Goal: Transaction & Acquisition: Book appointment/travel/reservation

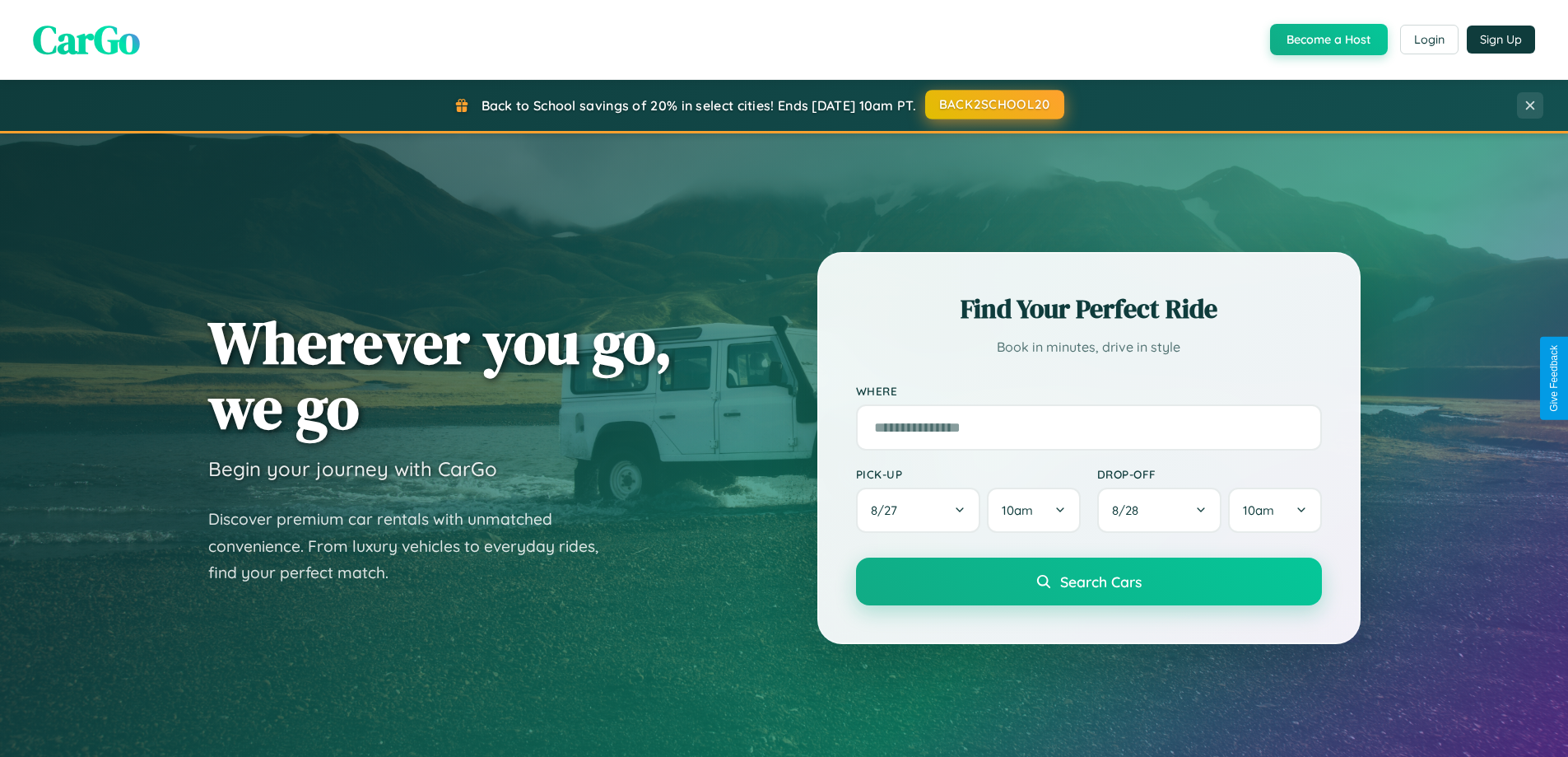
click at [993, 105] on button "BACK2SCHOOL20" at bounding box center [995, 104] width 139 height 29
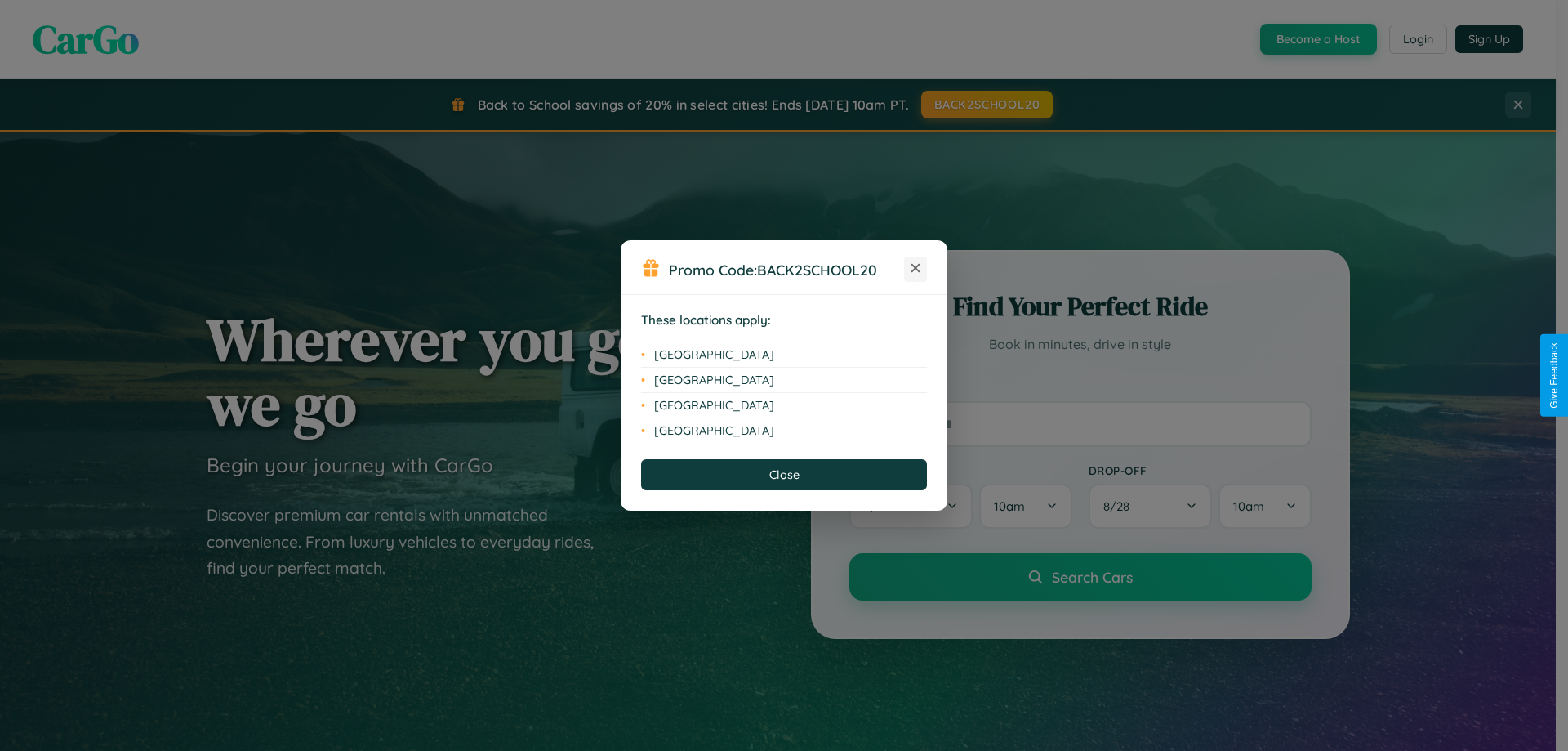
click at [916, 269] on icon at bounding box center [916, 268] width 9 height 9
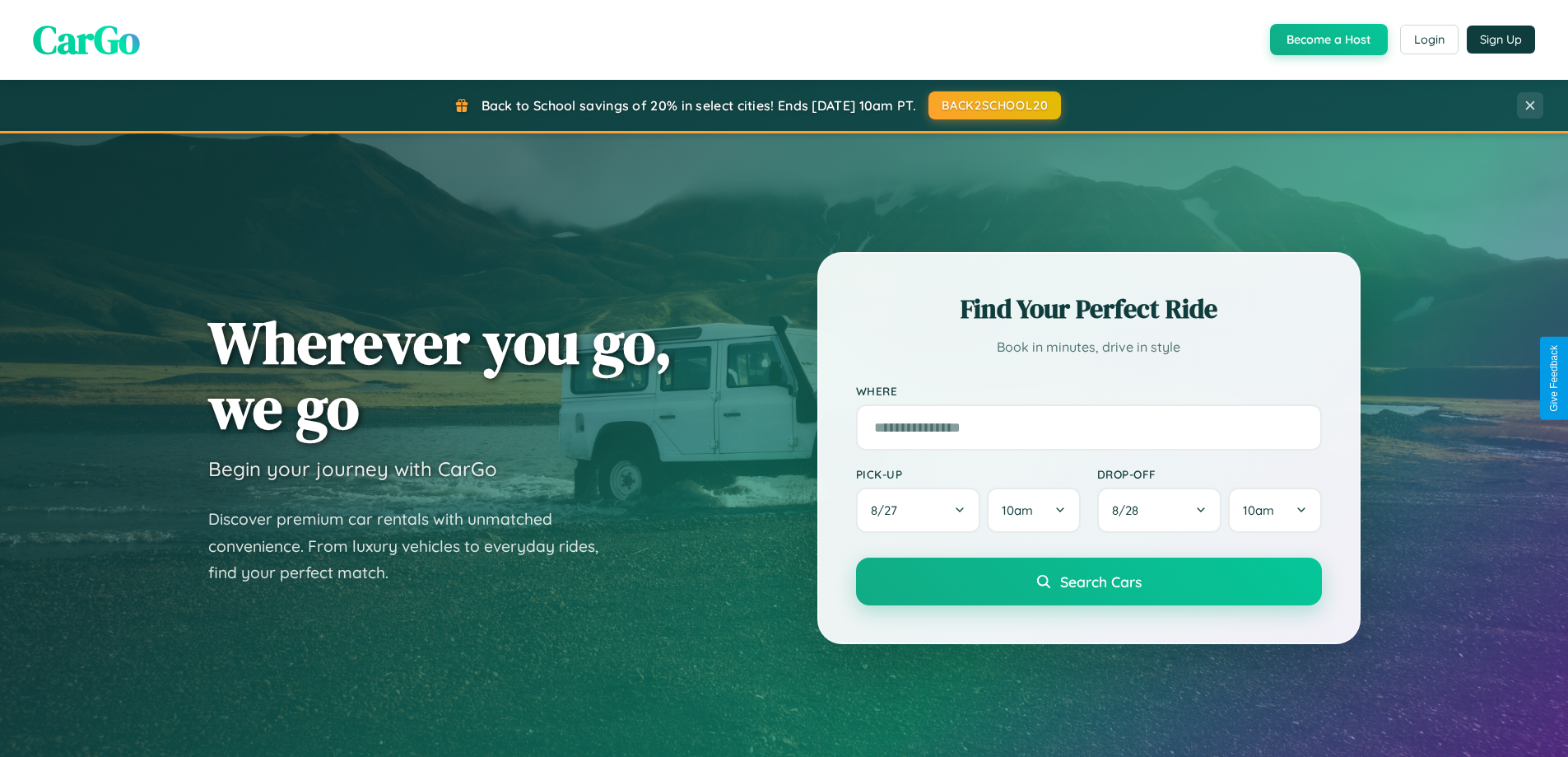
scroll to position [1133, 0]
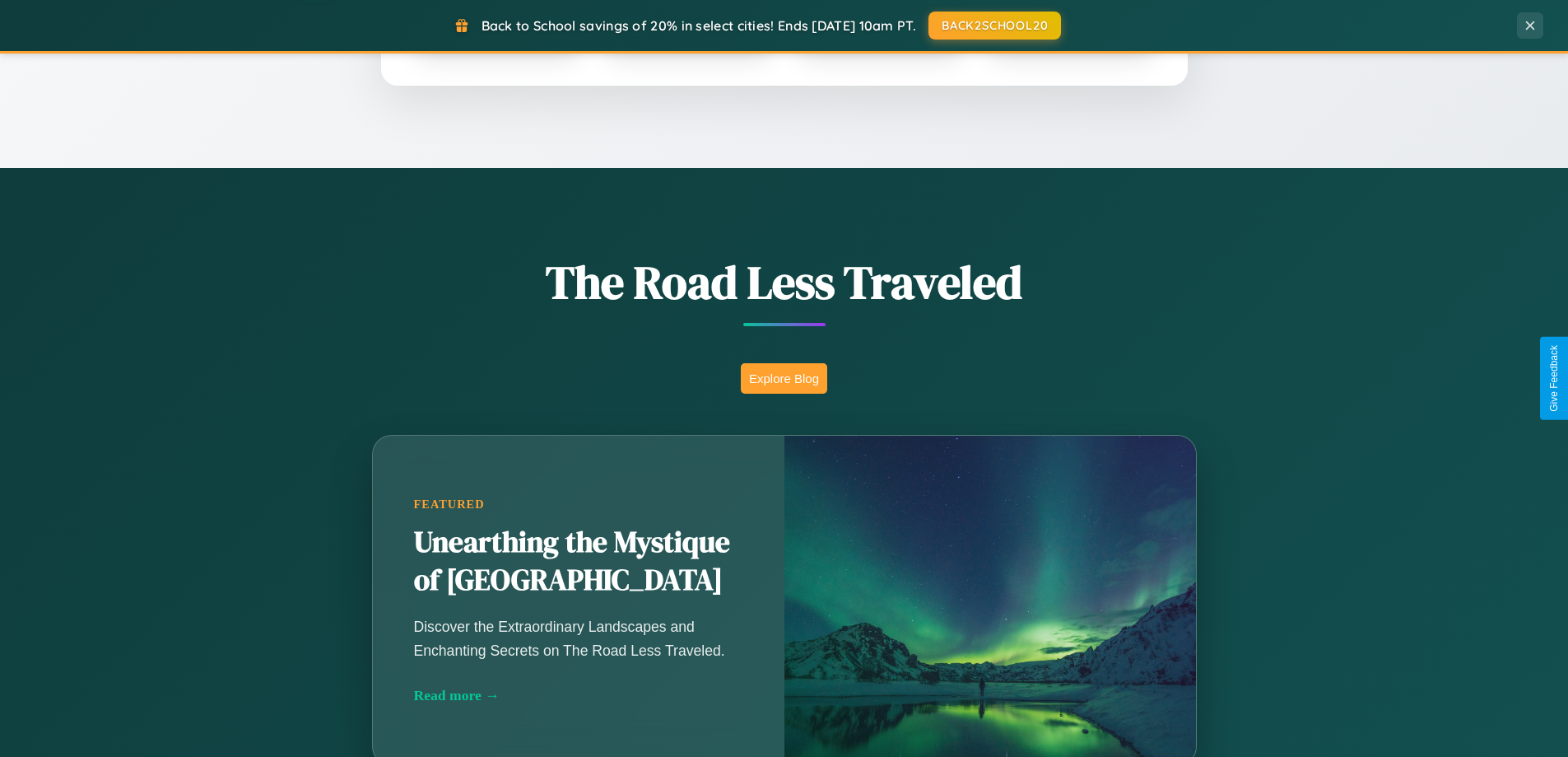
click at [784, 378] on button "Explore Blog" at bounding box center [784, 378] width 86 height 30
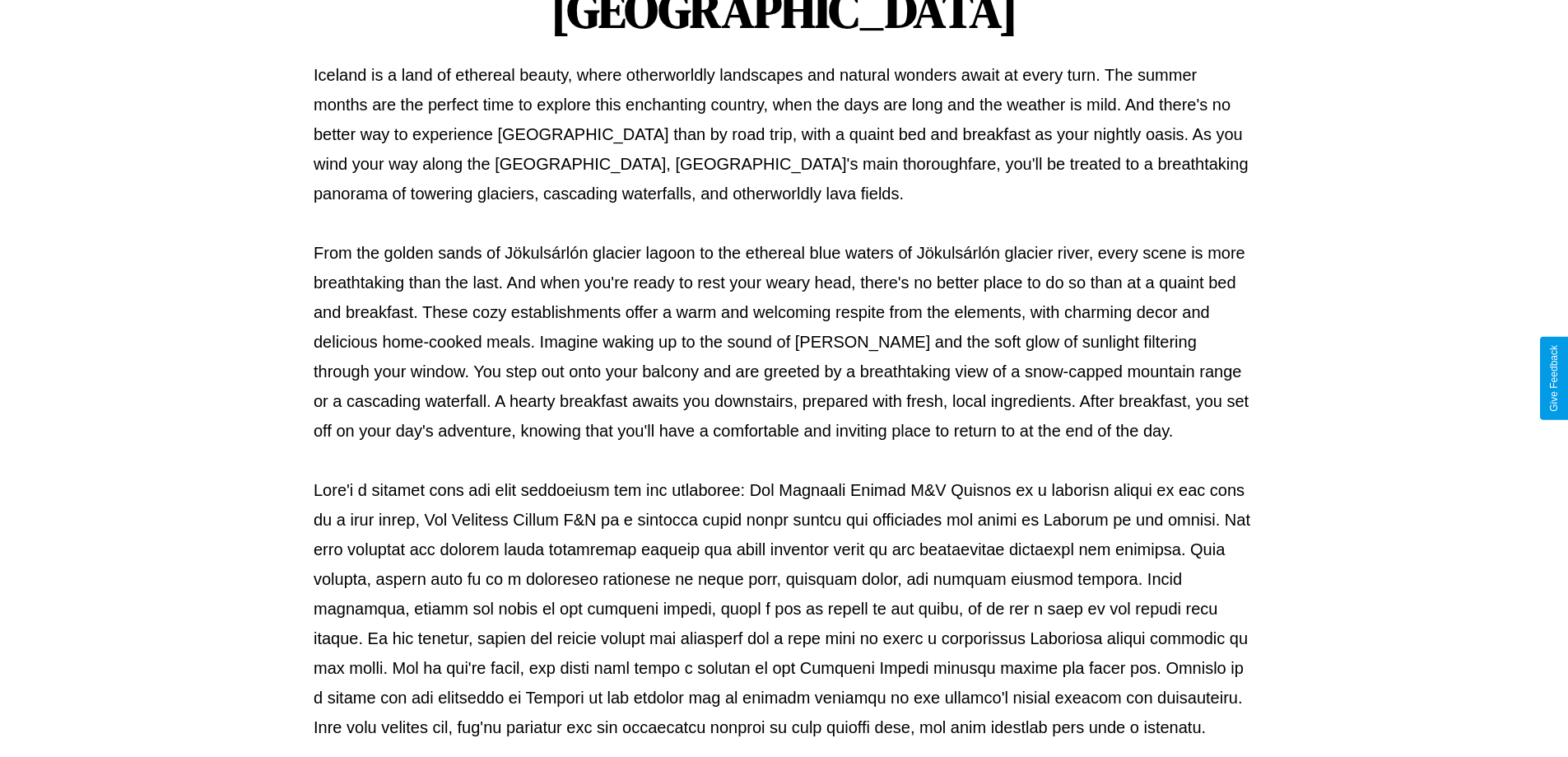
scroll to position [533, 0]
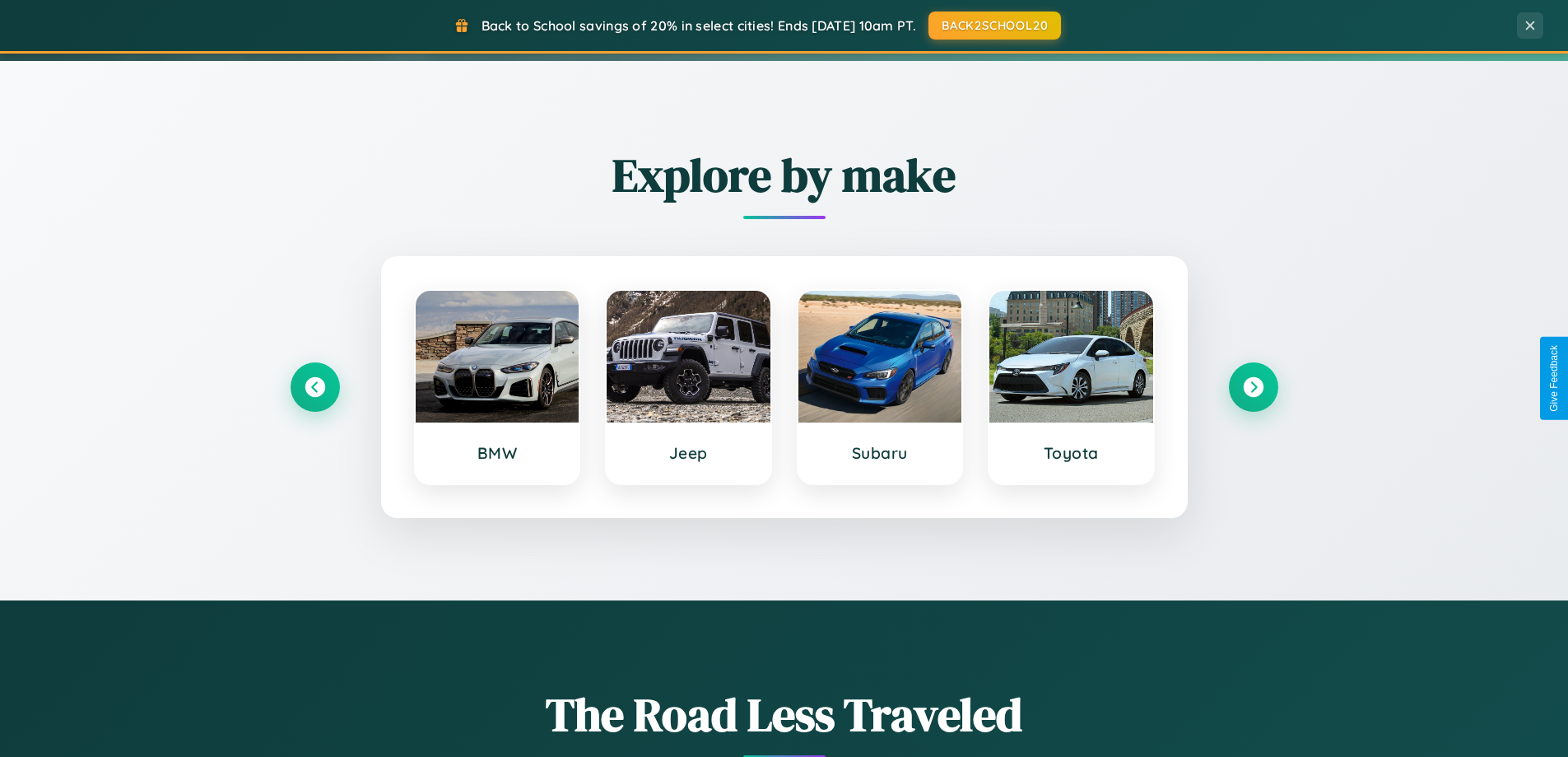
scroll to position [49, 0]
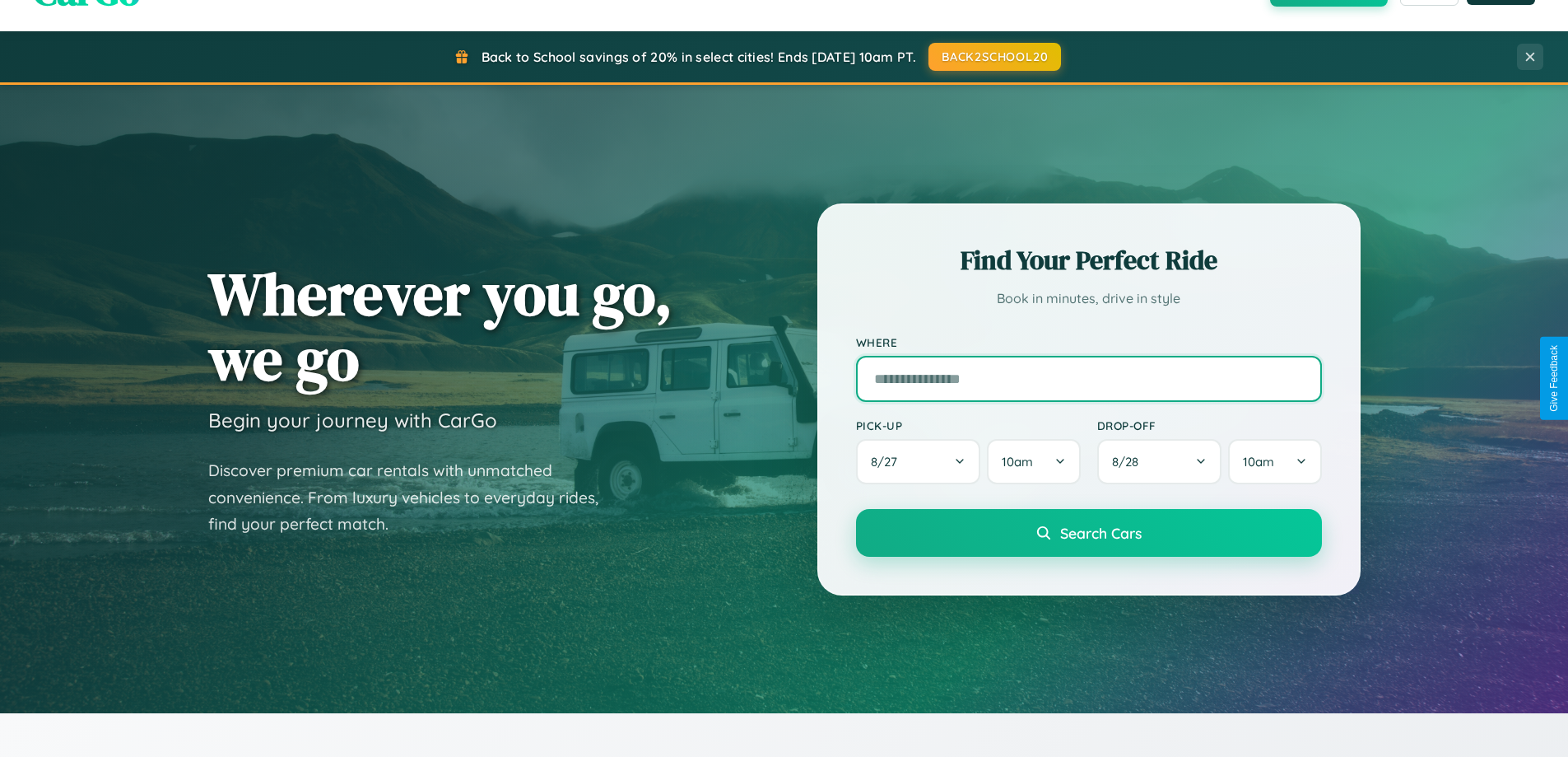
click at [1088, 378] on input "text" at bounding box center [1089, 378] width 466 height 46
type input "**********"
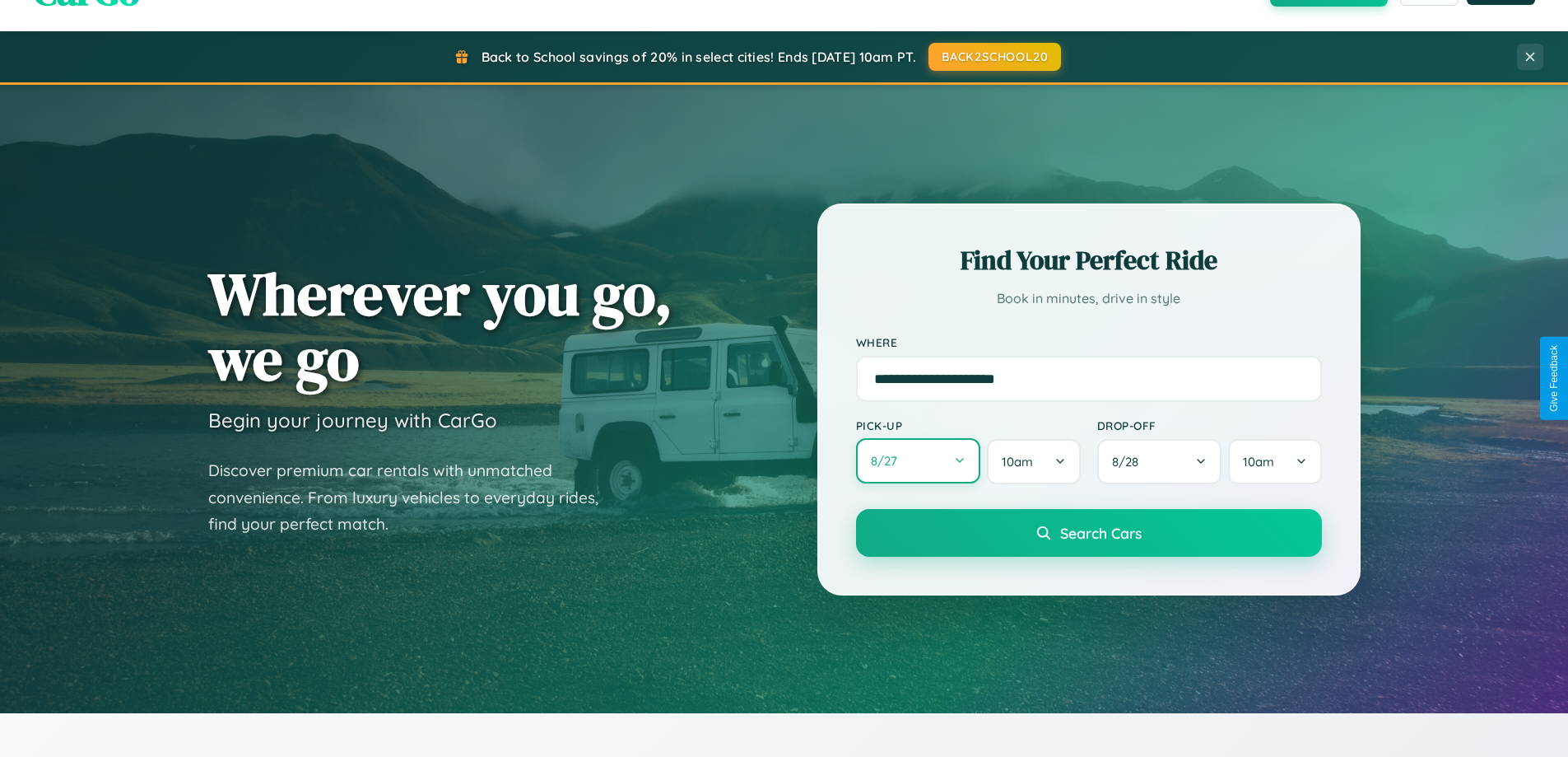
click at [918, 462] on button "8 / 27" at bounding box center [919, 461] width 125 height 45
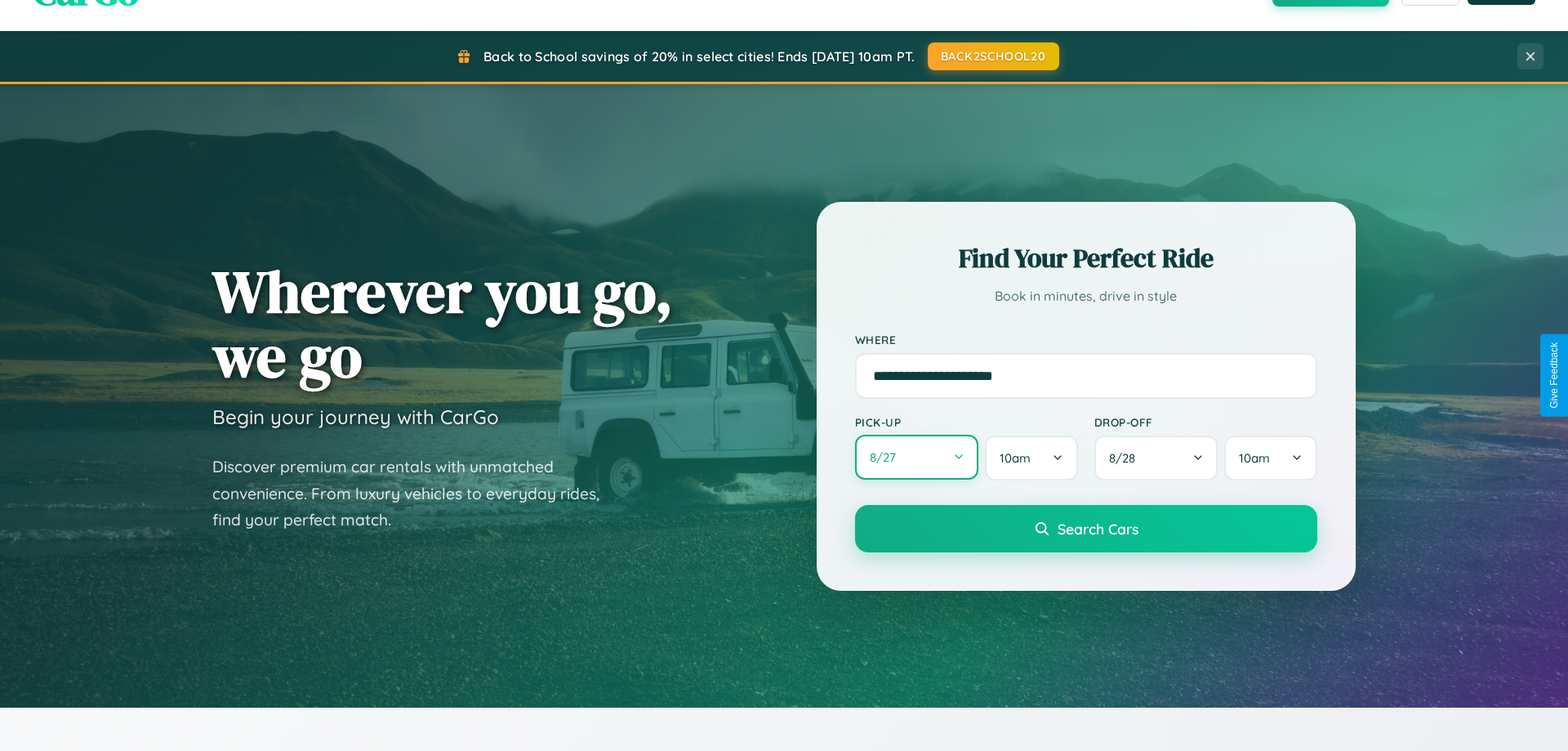
select select "*"
select select "****"
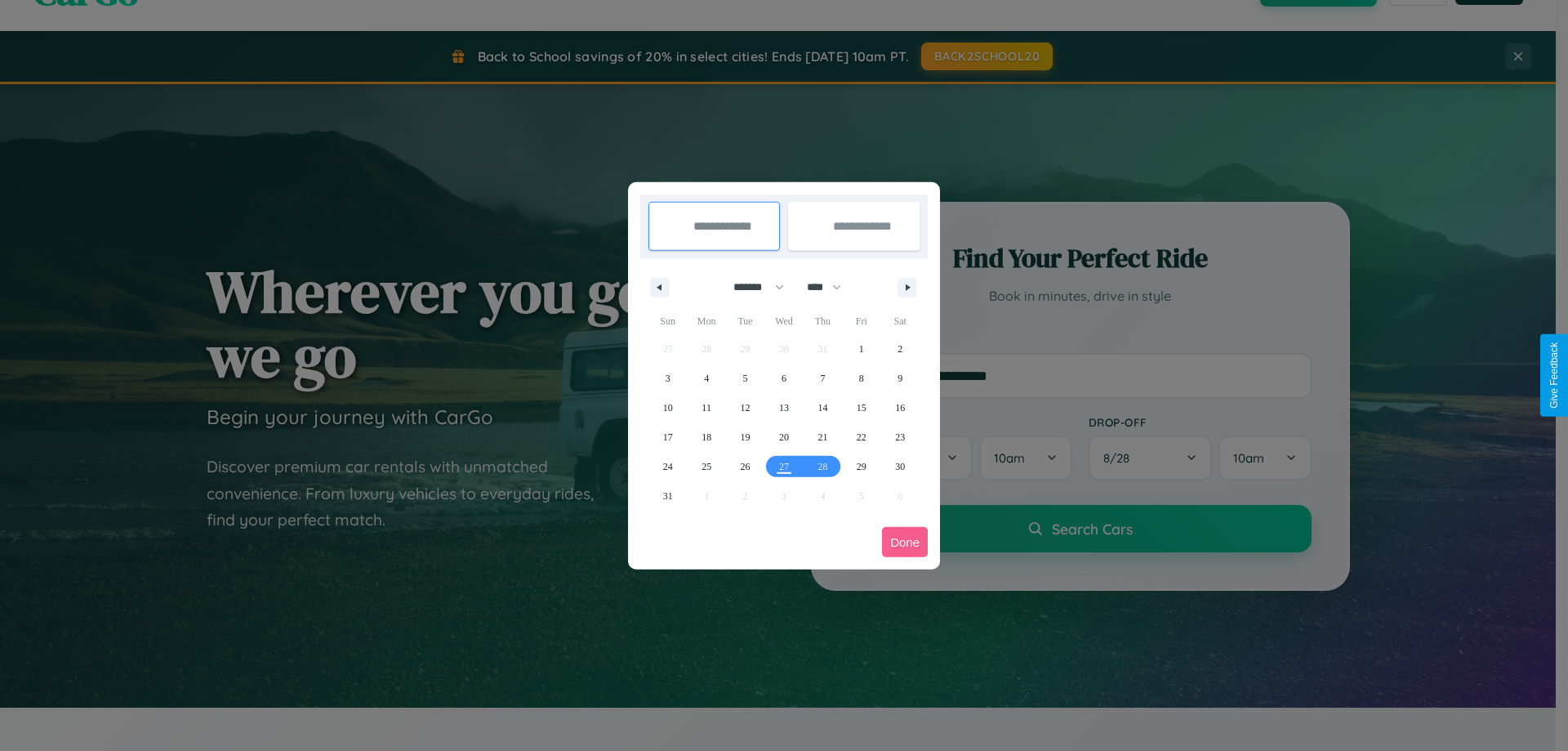
drag, startPoint x: 752, startPoint y: 287, endPoint x: 784, endPoint y: 328, distance: 52.0
click at [752, 287] on select "******* ******** ***** ***** *** **** **** ****** ********* ******* ******** **…" at bounding box center [756, 287] width 70 height 27
select select "*"
click at [831, 287] on select "**** **** **** **** **** **** **** **** **** **** **** **** **** **** **** ****…" at bounding box center [823, 287] width 49 height 27
select select "****"
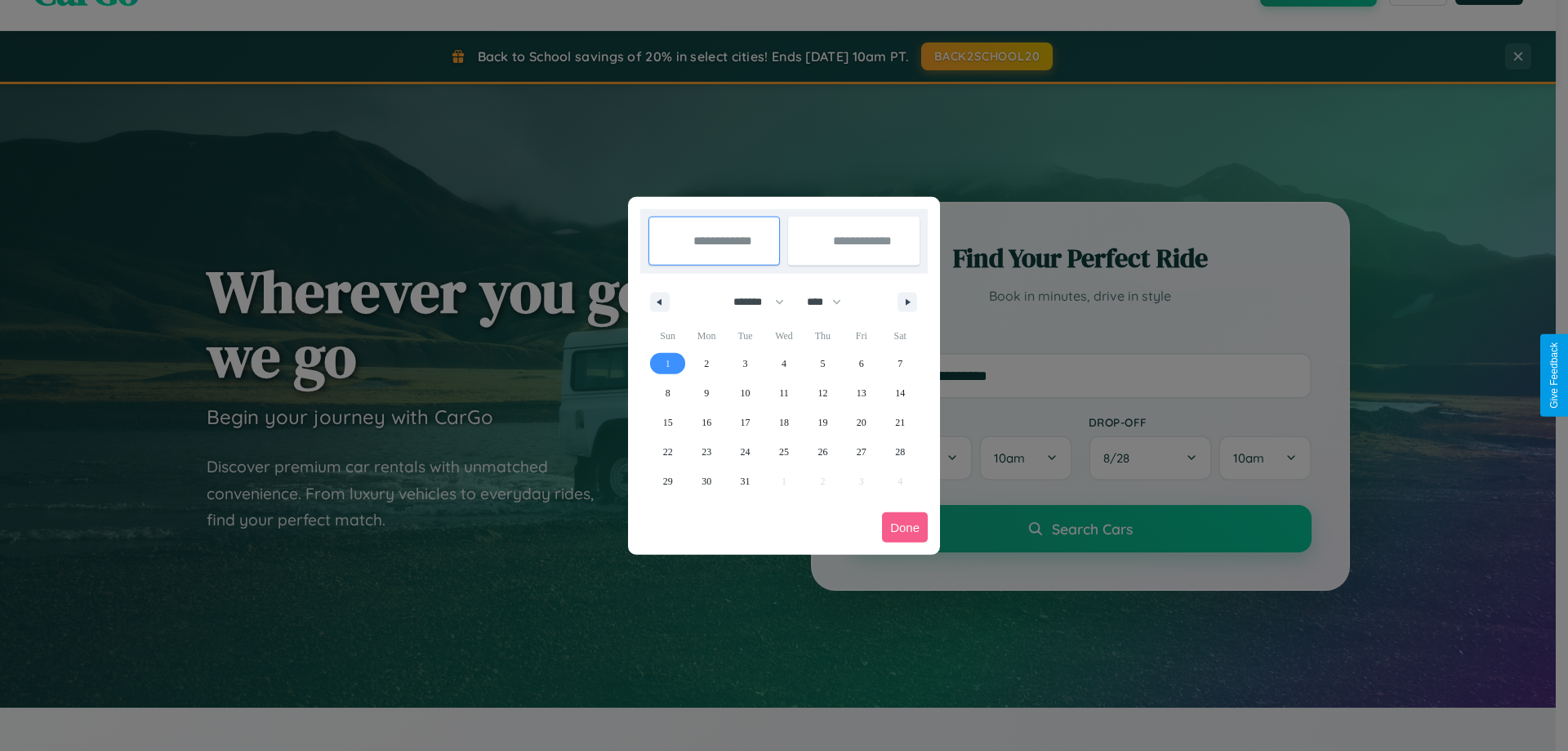
click at [667, 363] on span "1" at bounding box center [668, 363] width 5 height 29
type input "**********"
click at [745, 363] on span "3" at bounding box center [746, 363] width 5 height 29
type input "**********"
click at [905, 527] on button "Done" at bounding box center [904, 527] width 46 height 30
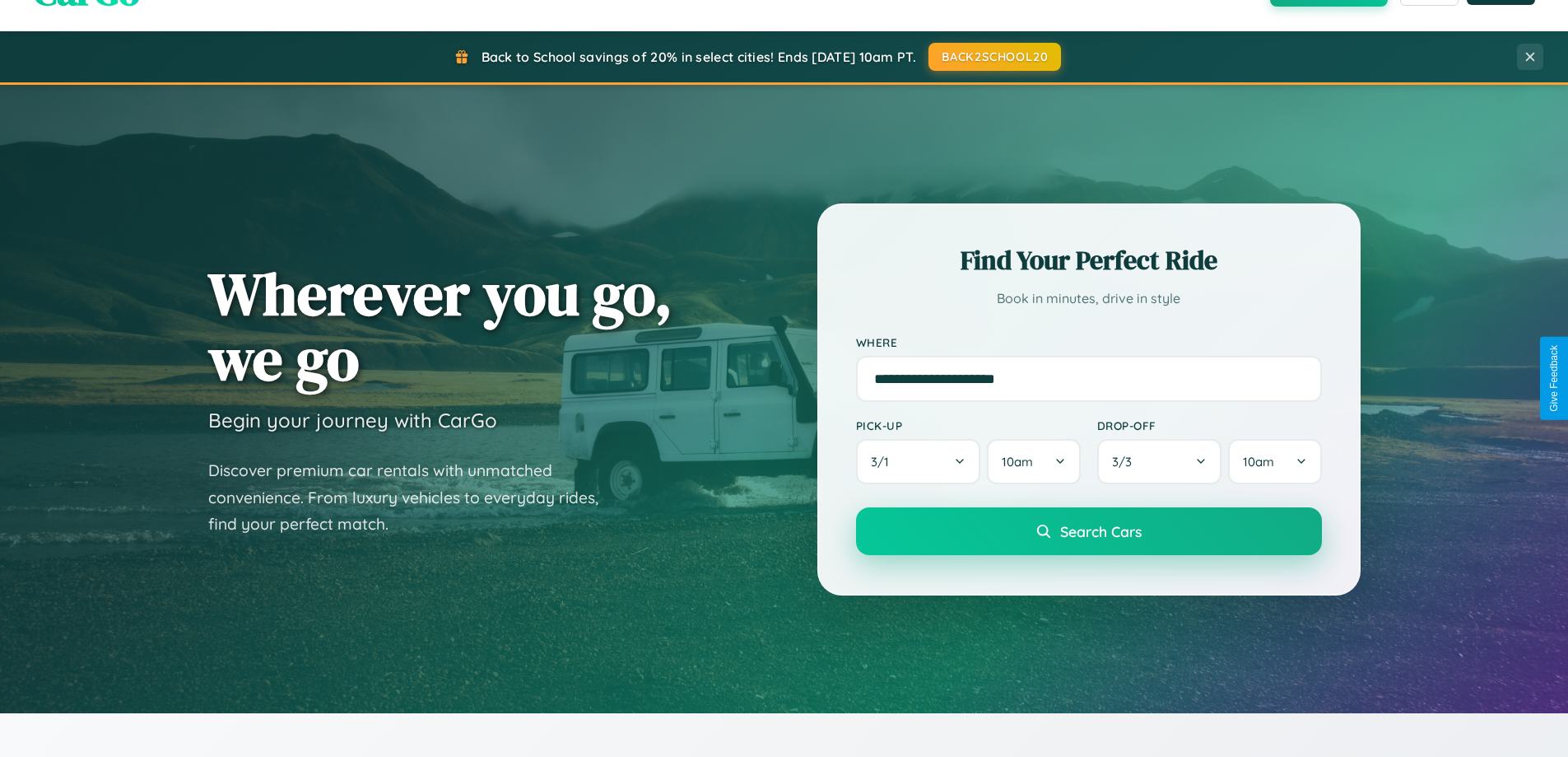
click at [1088, 531] on span "Search Cars" at bounding box center [1101, 531] width 81 height 18
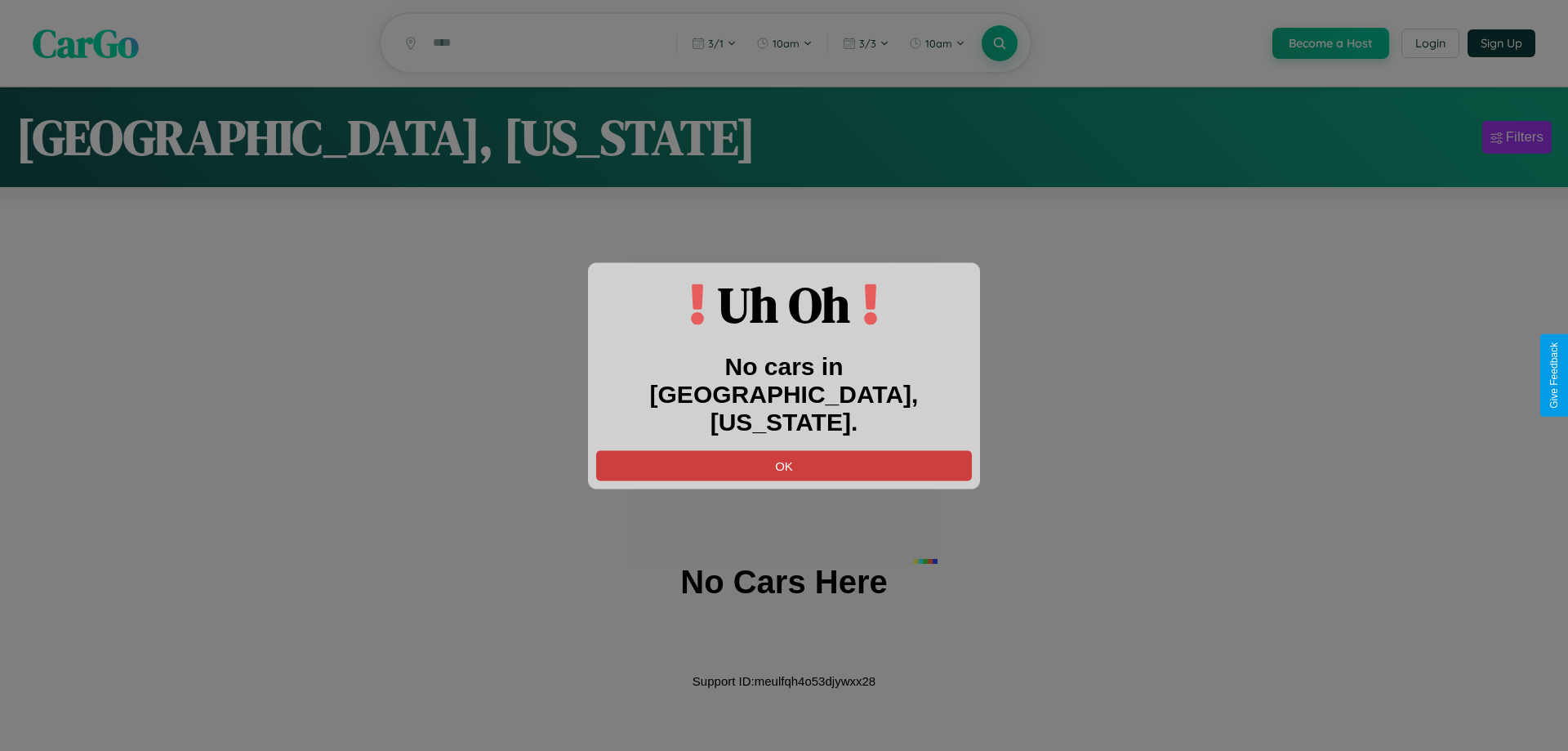
click at [784, 450] on button "OK" at bounding box center [784, 465] width 376 height 30
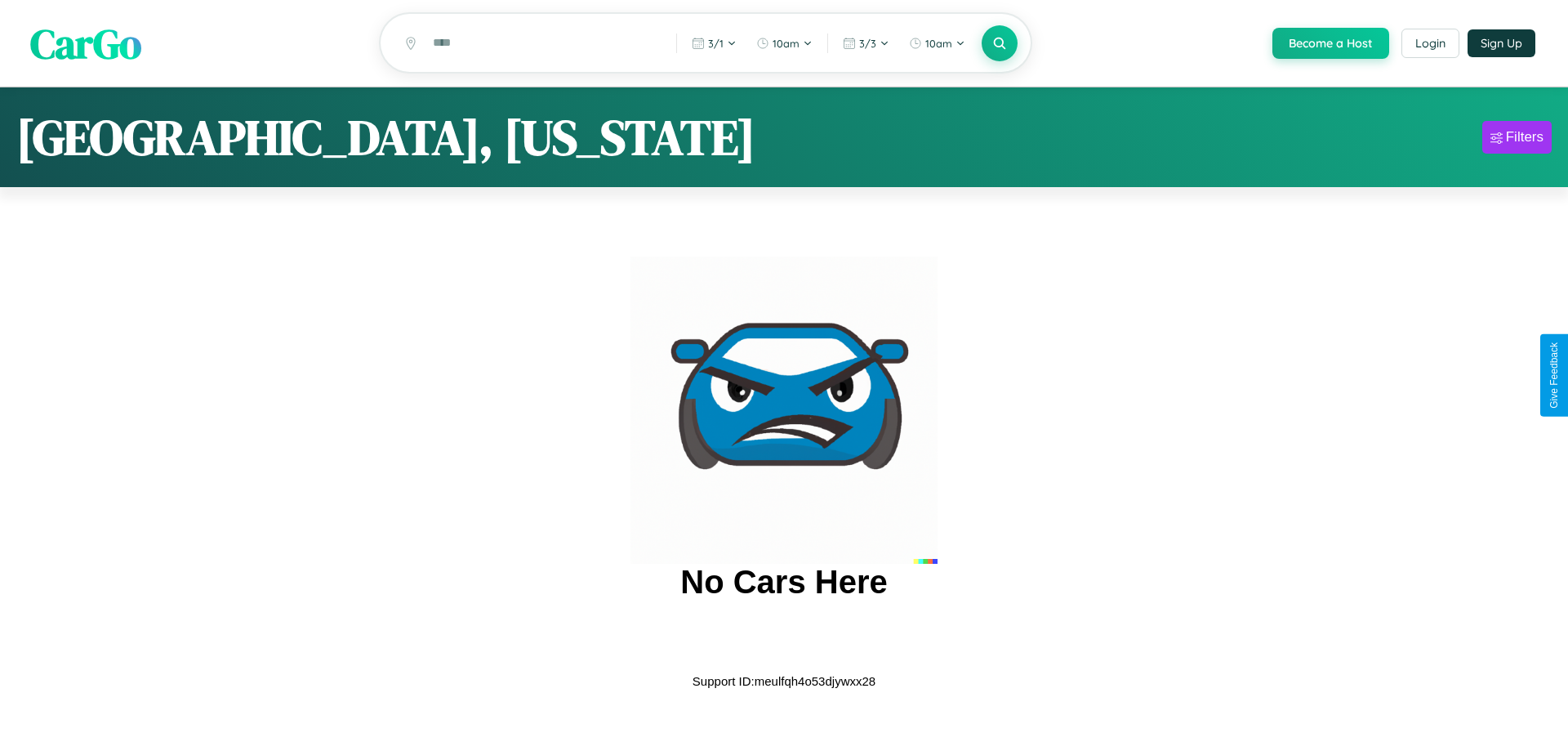
click at [85, 43] on span "CarGo" at bounding box center [85, 43] width 111 height 56
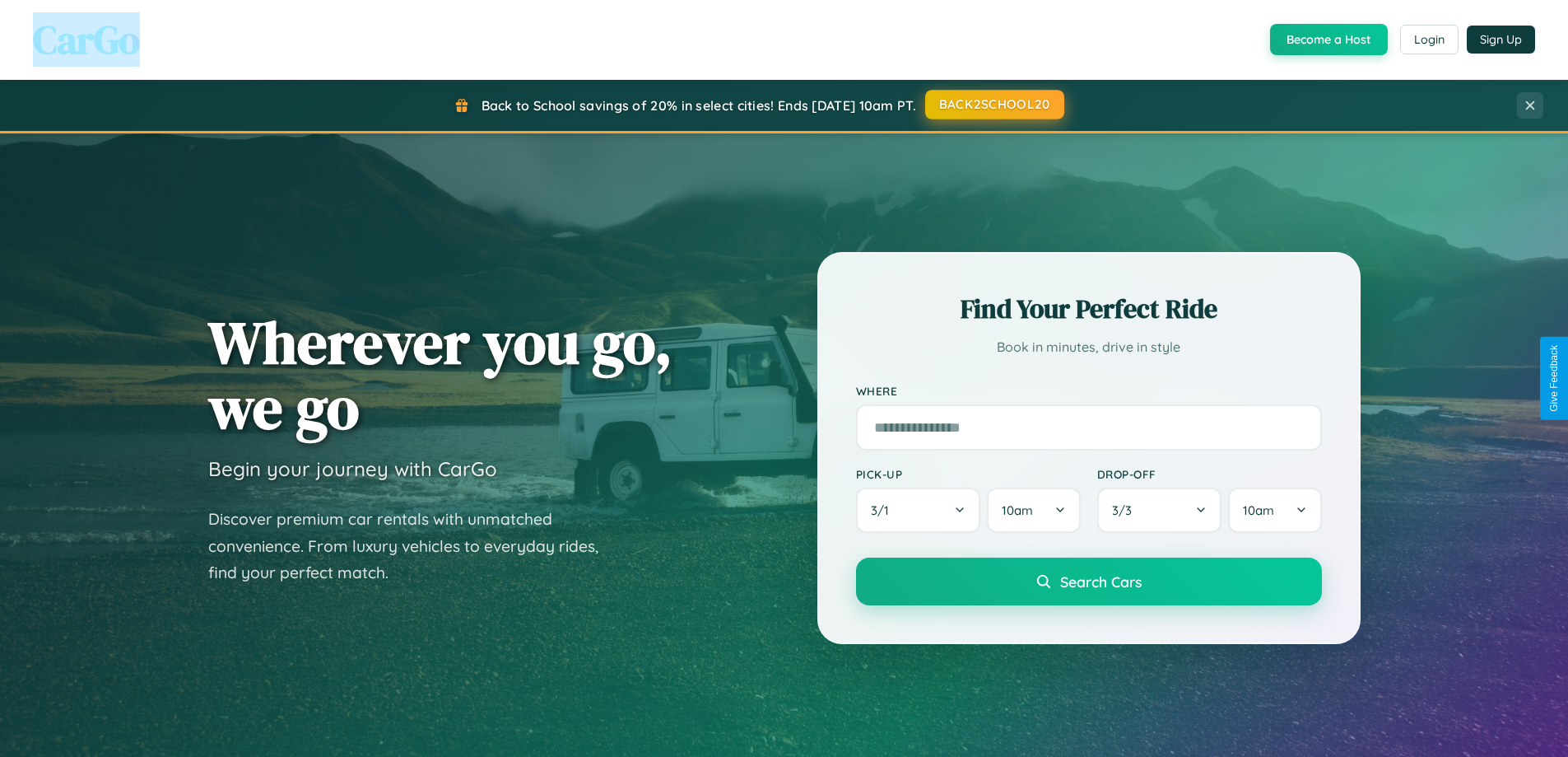
click at [993, 105] on button "BACK2SCHOOL20" at bounding box center [995, 104] width 139 height 29
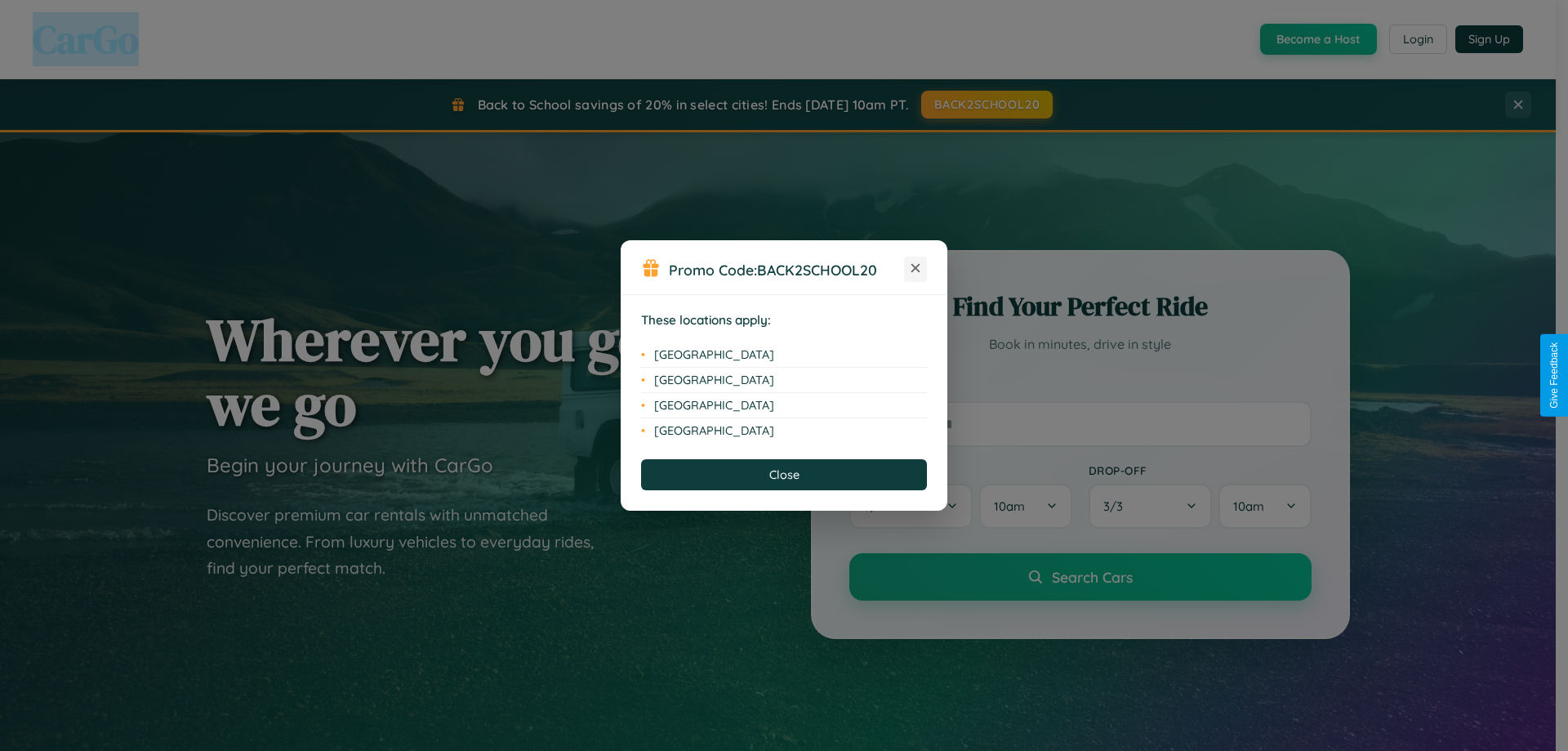
click at [916, 269] on icon at bounding box center [916, 268] width 9 height 9
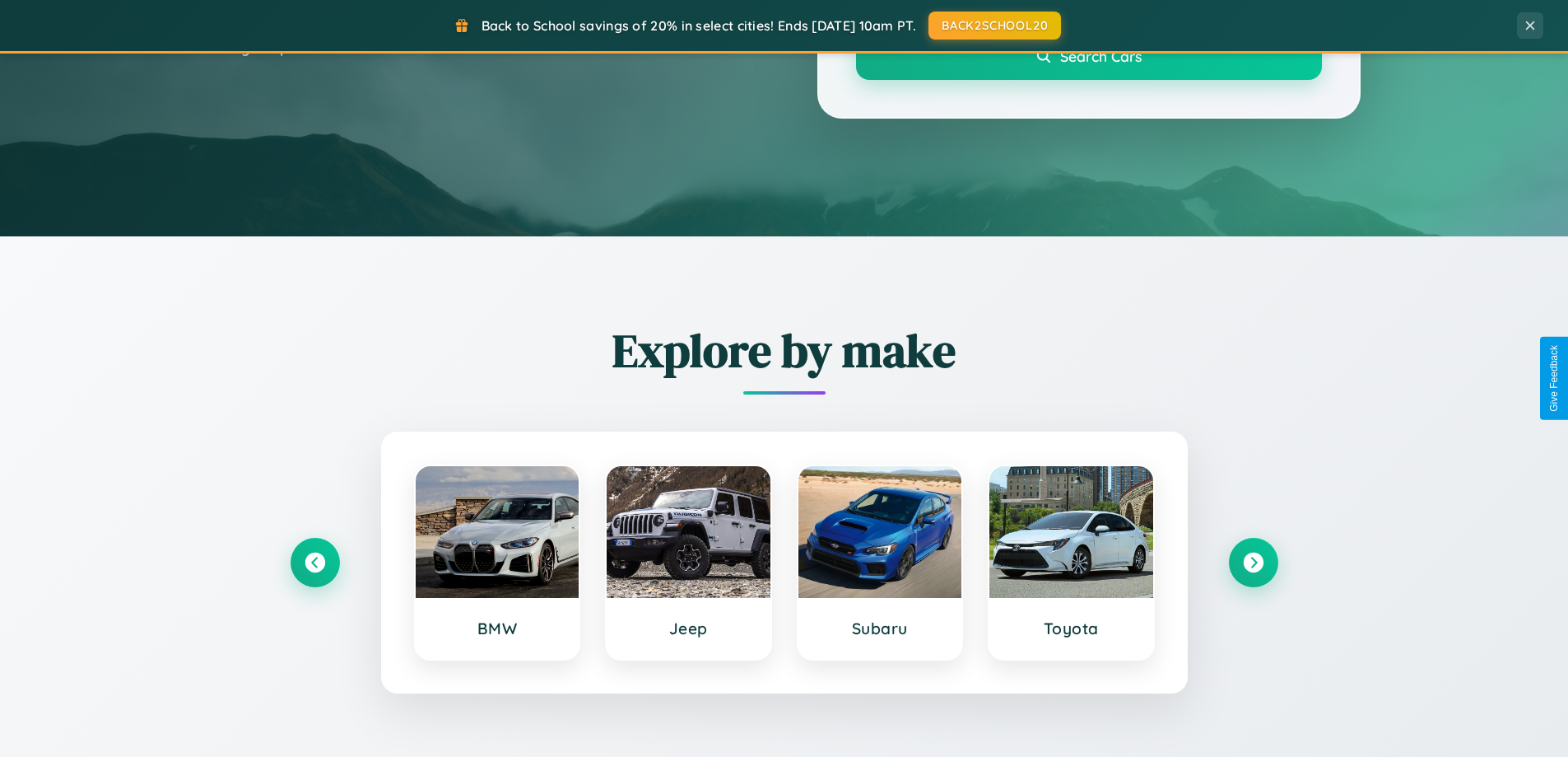
scroll to position [710, 0]
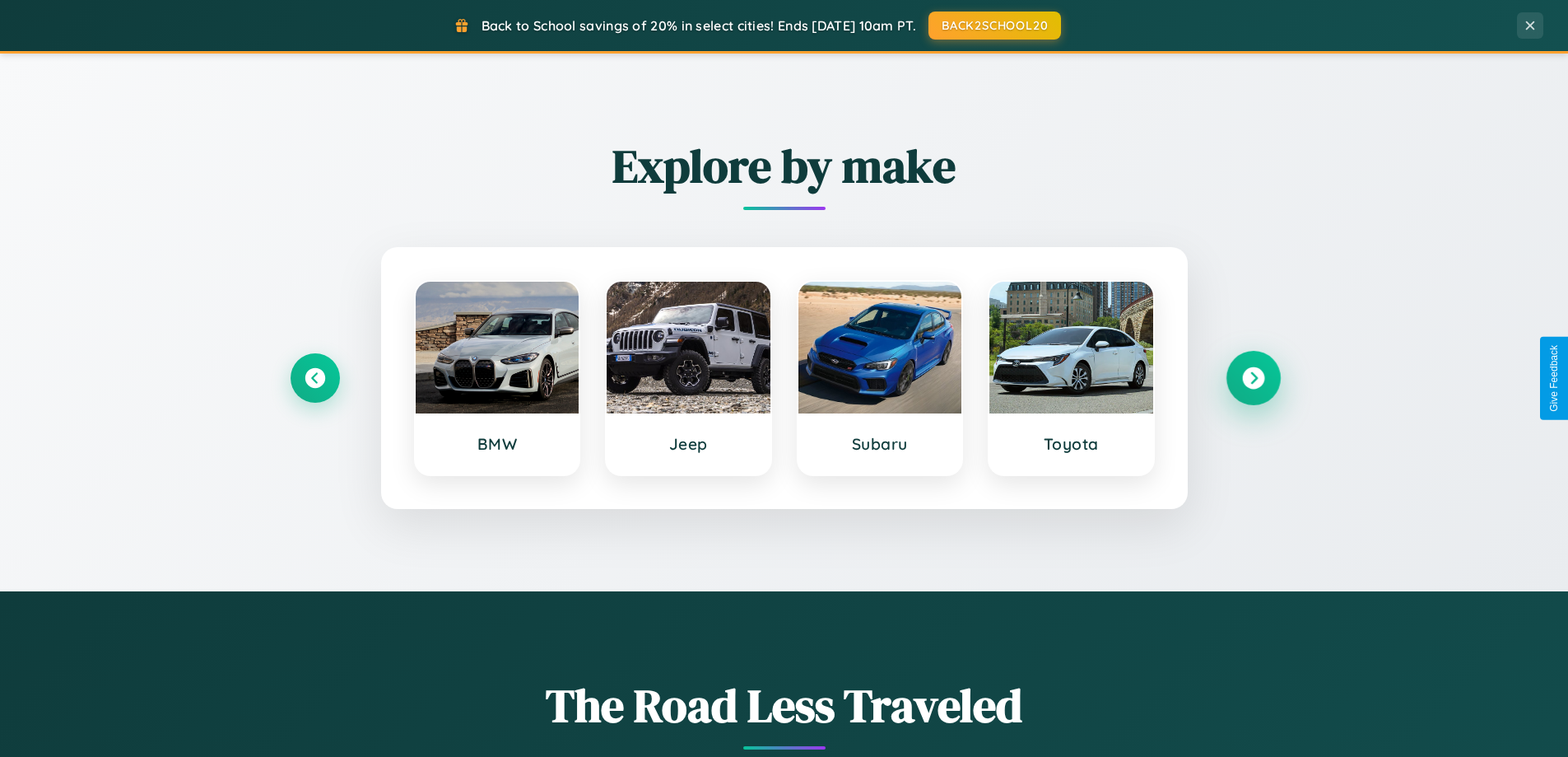
click at [1253, 378] on icon at bounding box center [1254, 378] width 23 height 23
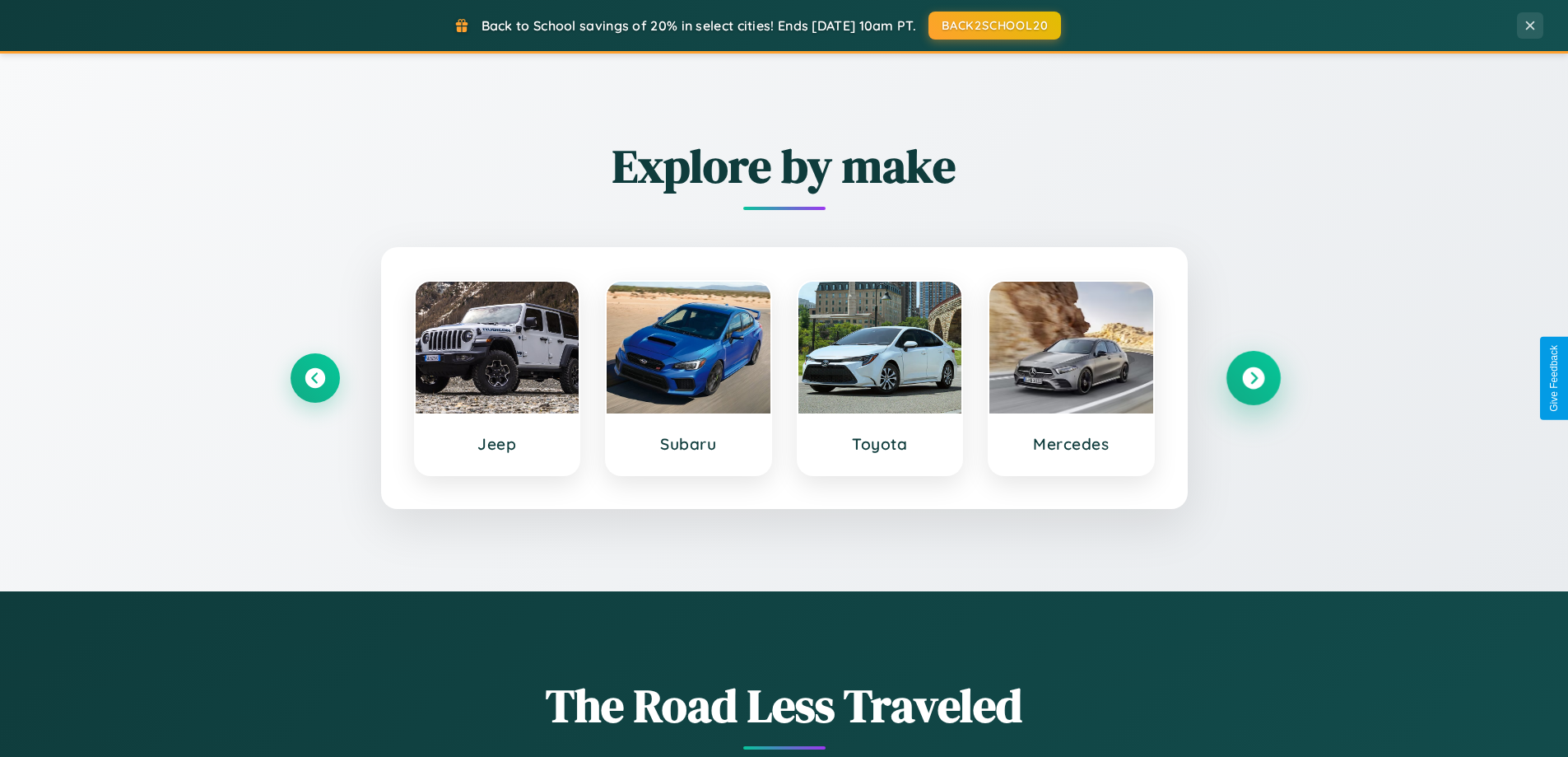
click at [1253, 378] on icon at bounding box center [1254, 378] width 23 height 23
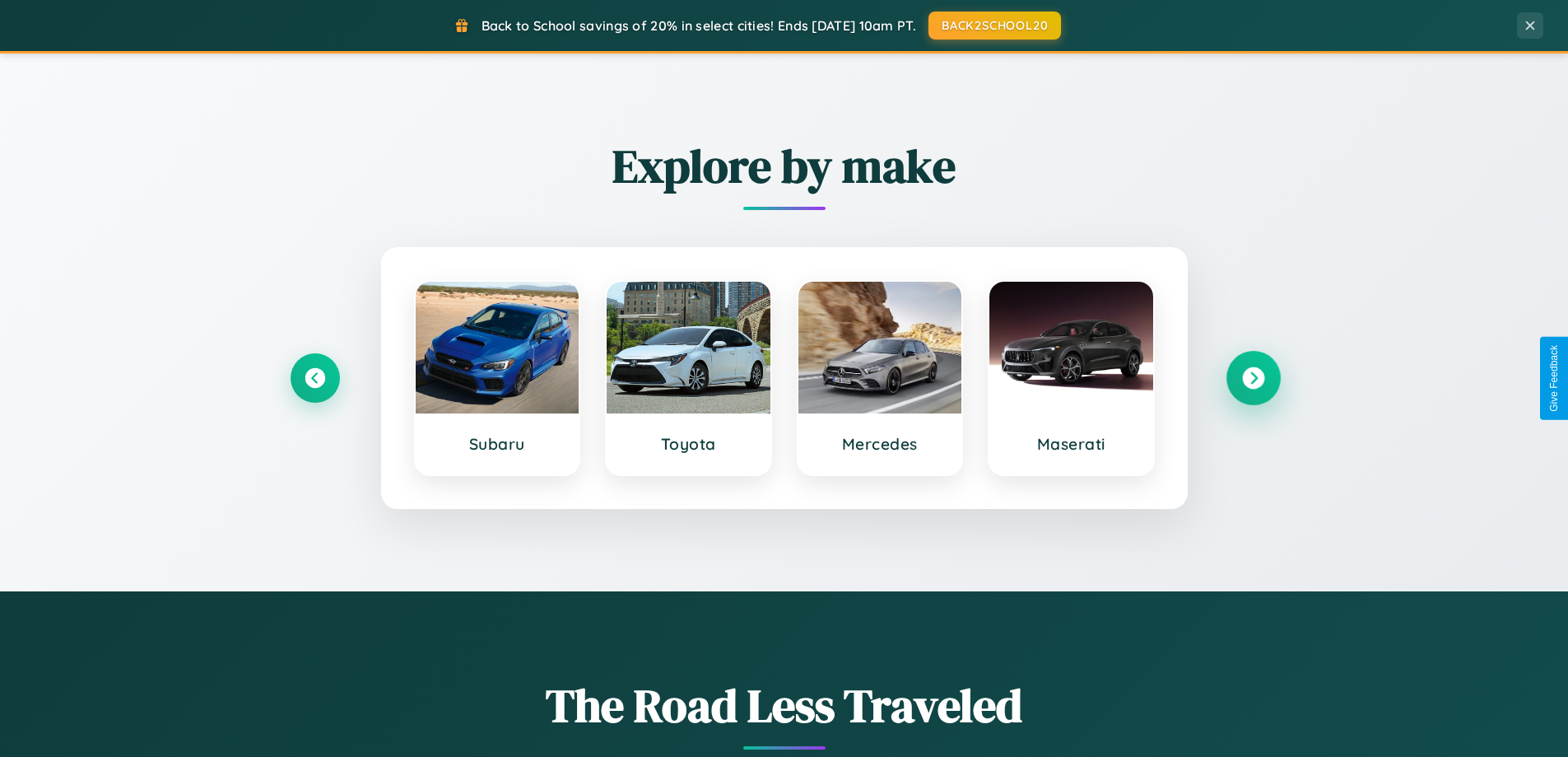
click at [1253, 378] on icon at bounding box center [1254, 378] width 23 height 23
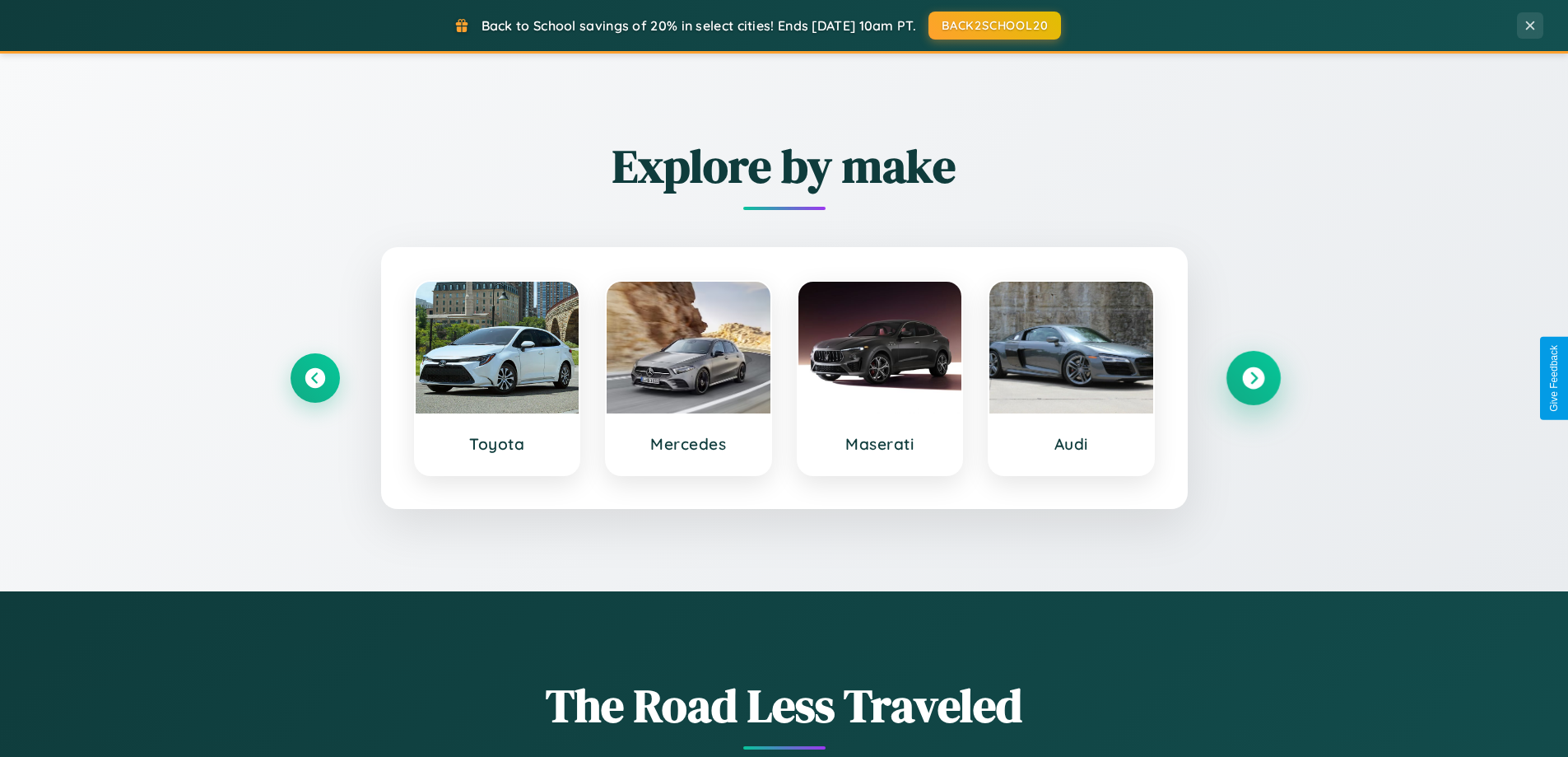
click at [1253, 378] on icon at bounding box center [1254, 378] width 23 height 23
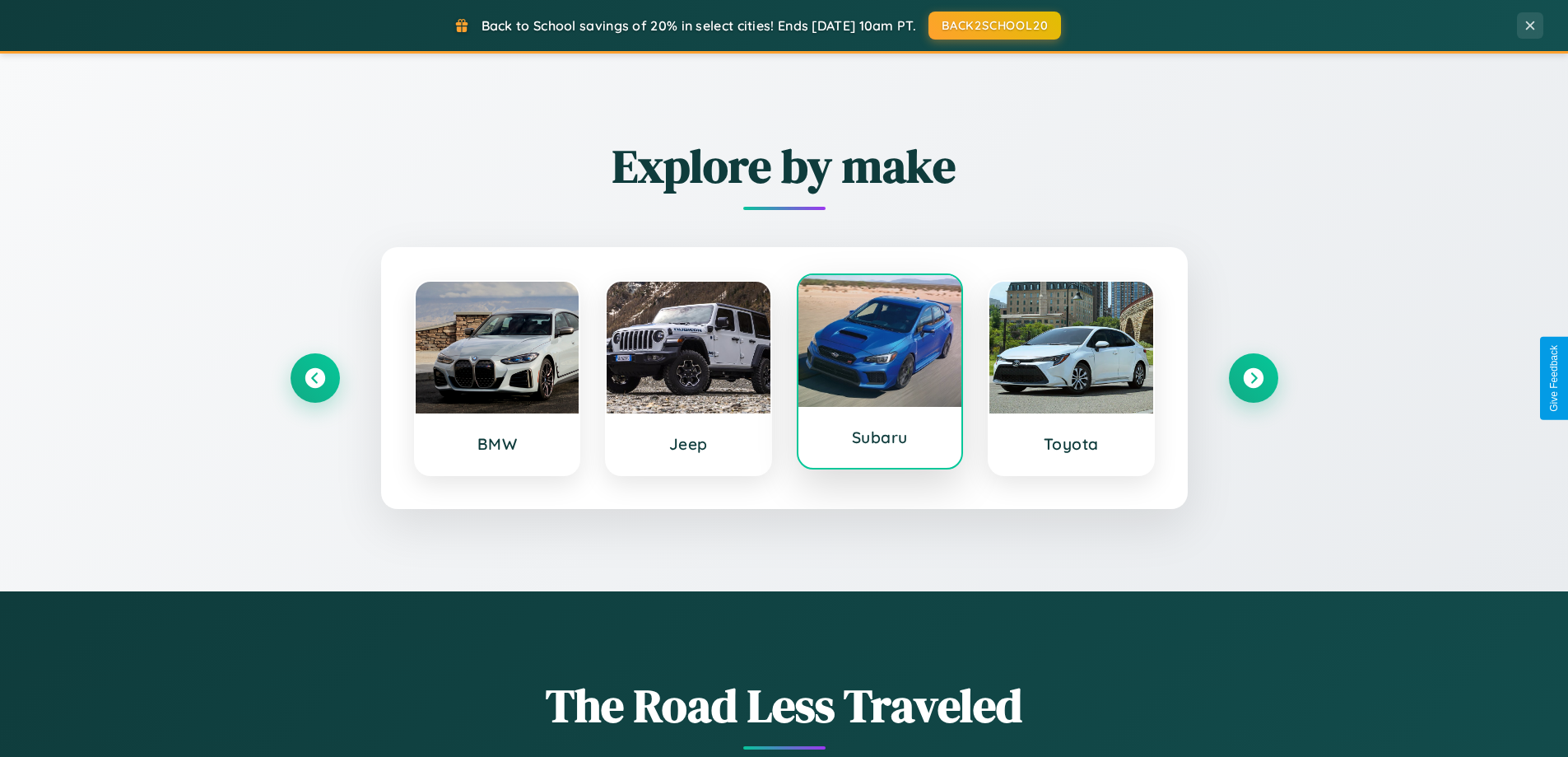
click at [879, 371] on div at bounding box center [881, 341] width 164 height 132
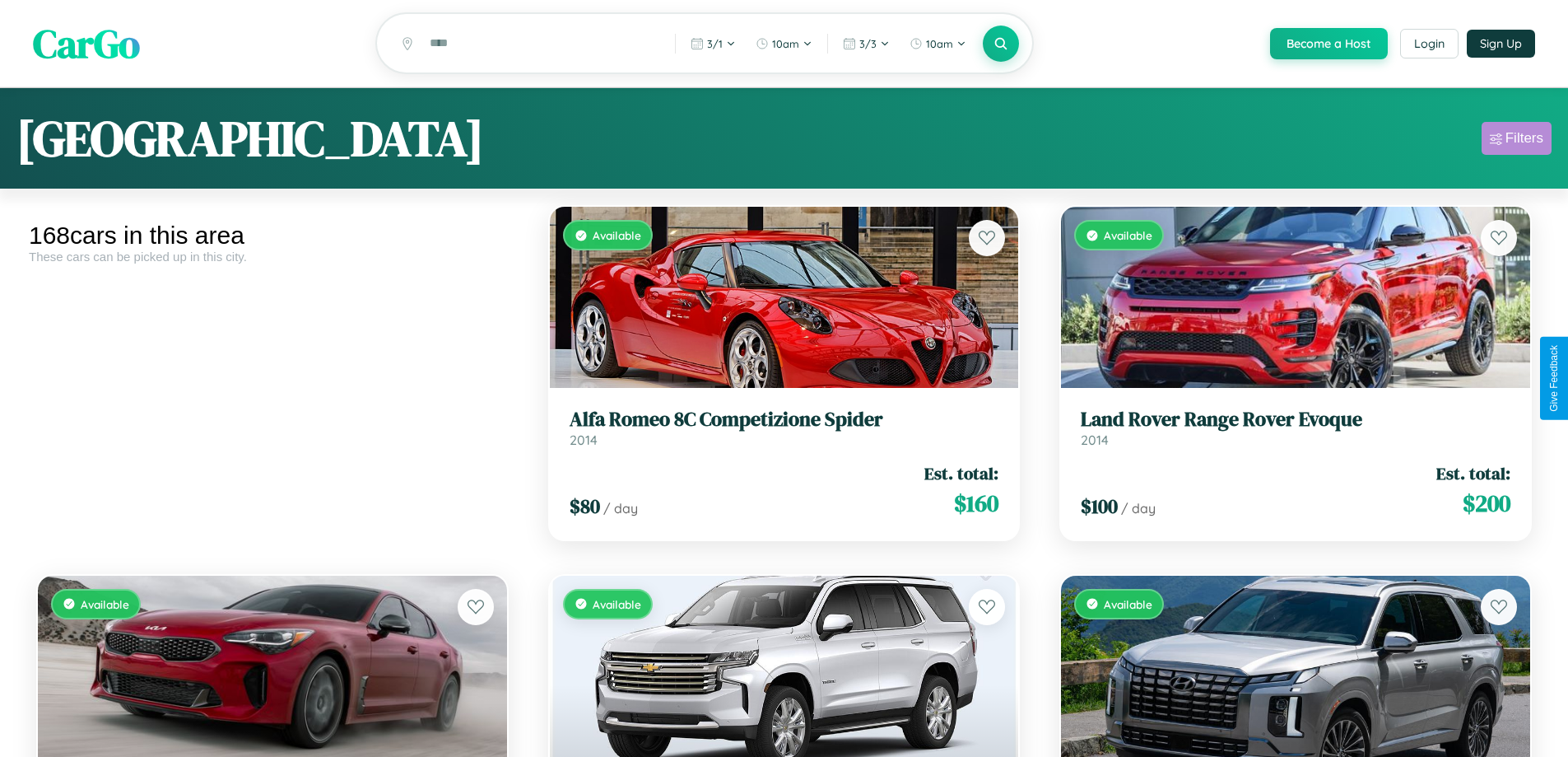
click at [1516, 141] on div "Filters" at bounding box center [1525, 139] width 38 height 17
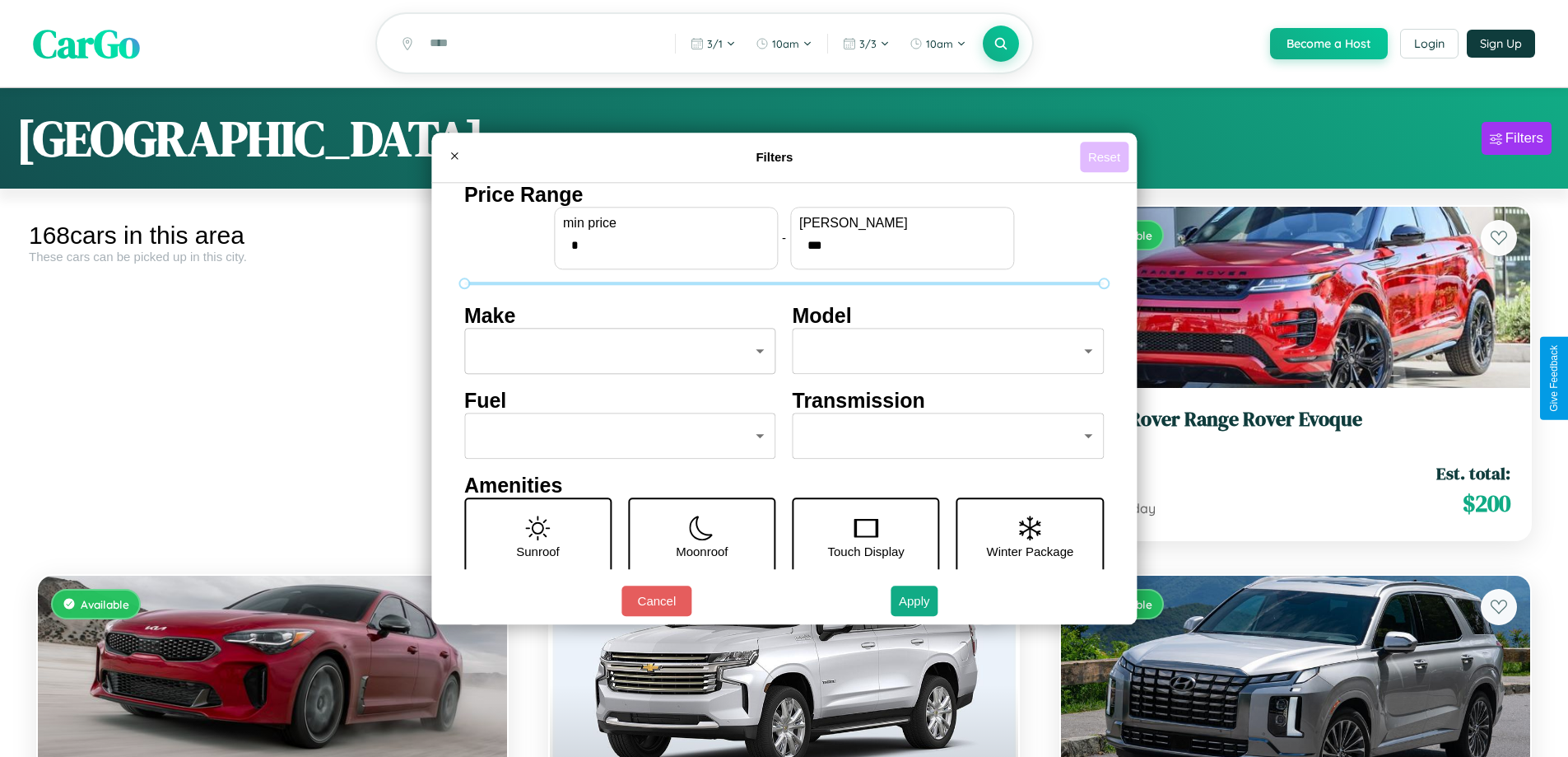
click at [1106, 156] on button "Reset" at bounding box center [1105, 156] width 49 height 30
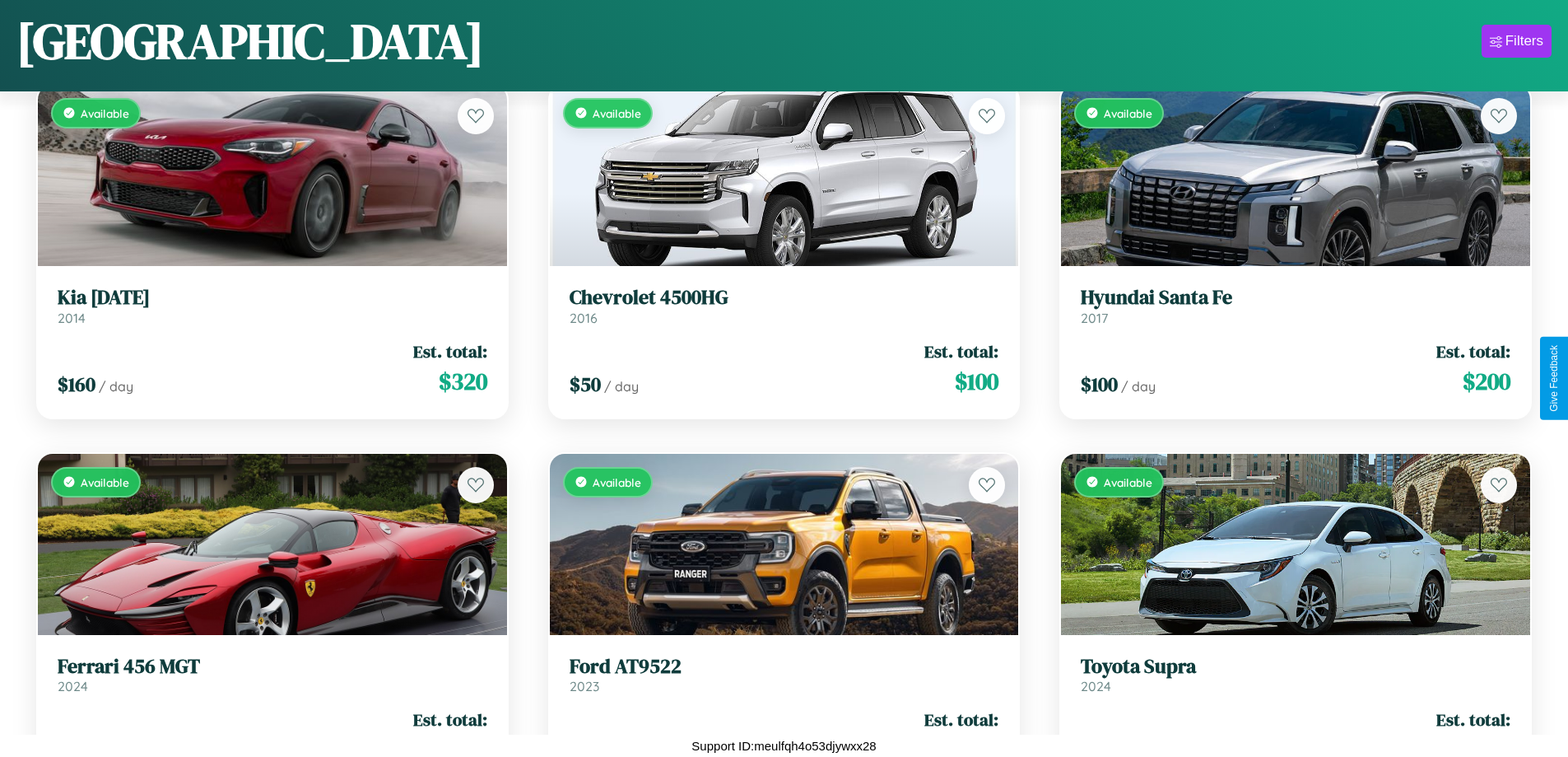
scroll to position [601, 0]
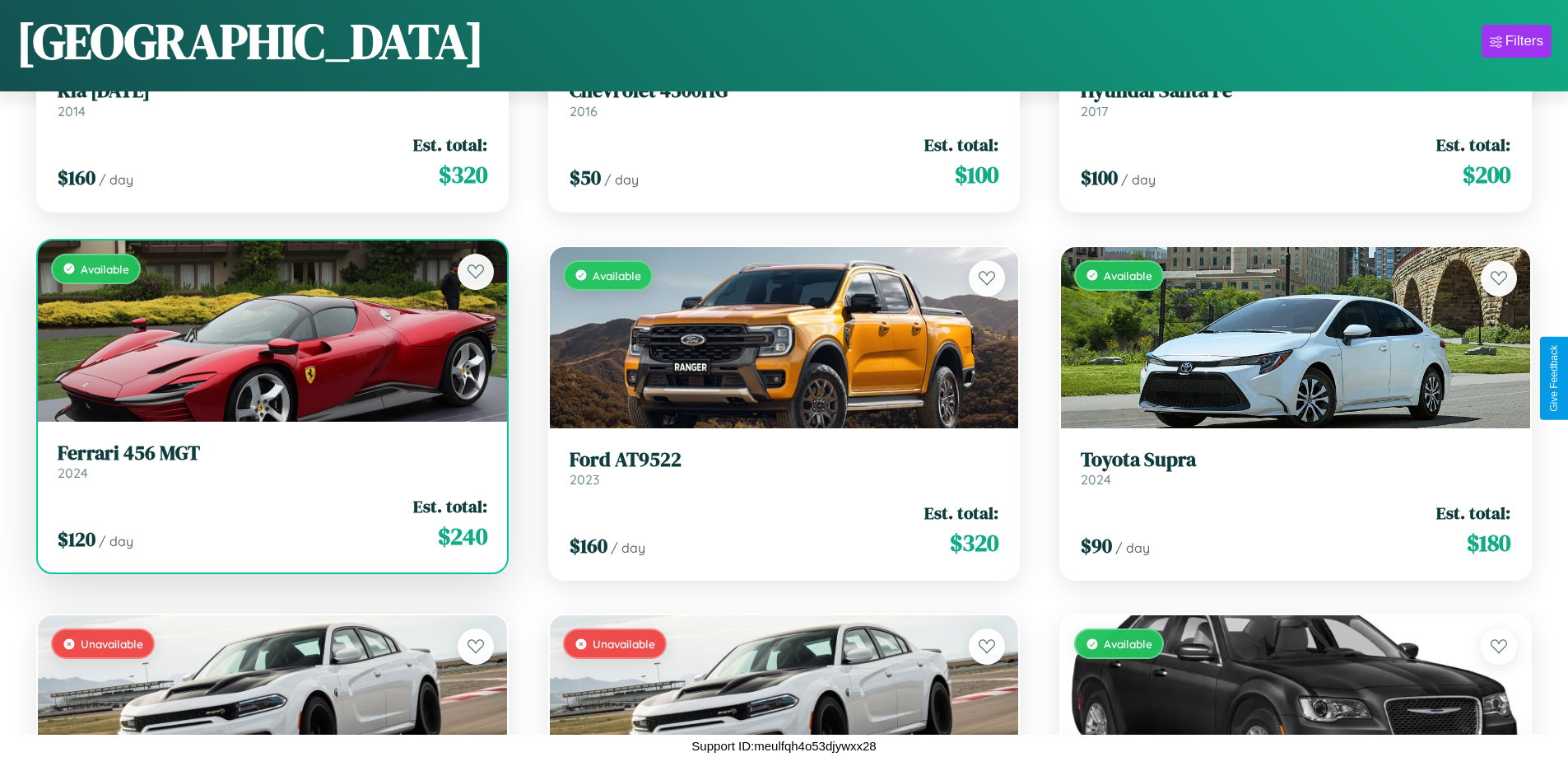
click at [270, 461] on h3 "Ferrari 456 MGT" at bounding box center [273, 453] width 430 height 24
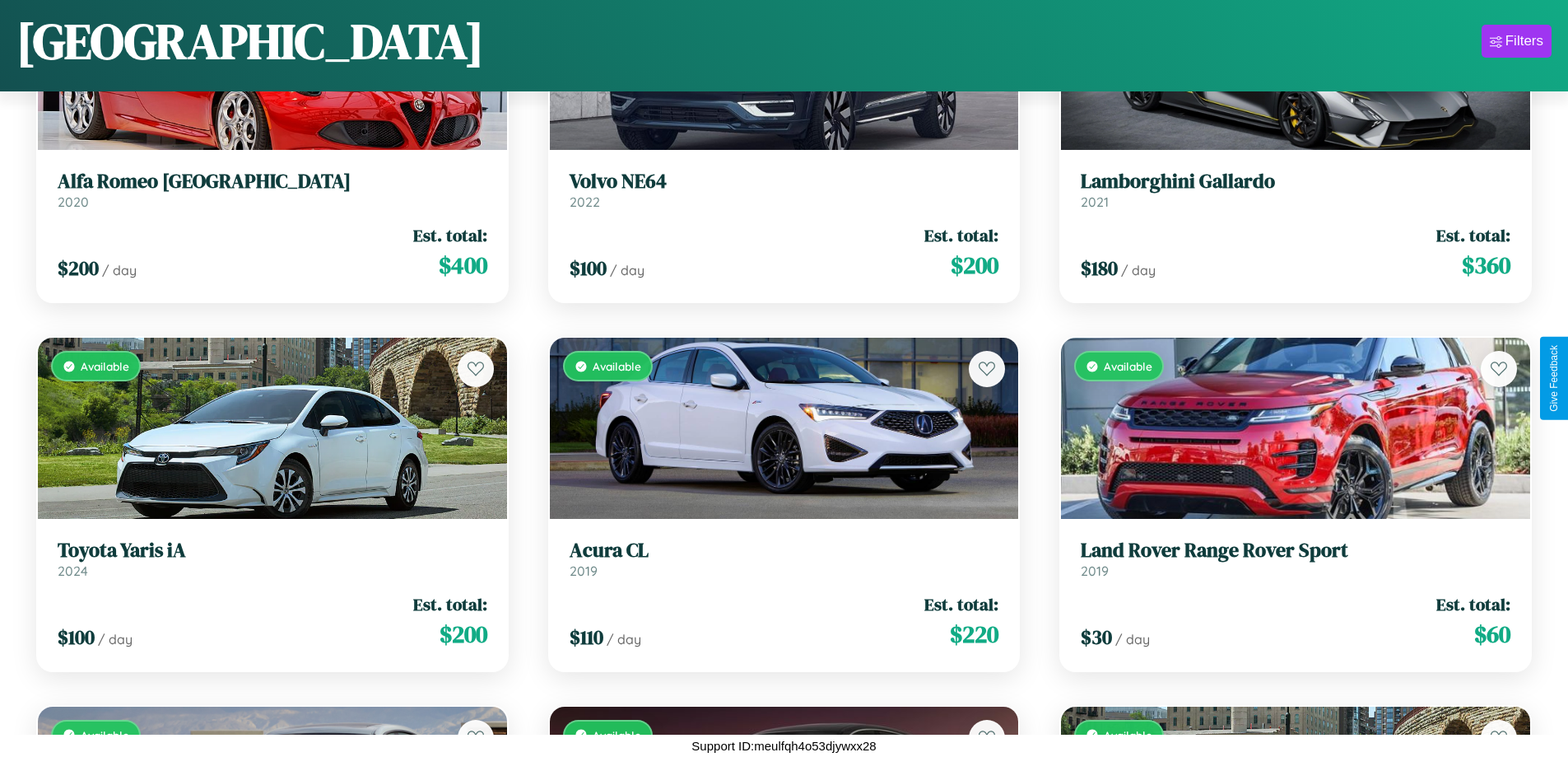
scroll to position [13506, 0]
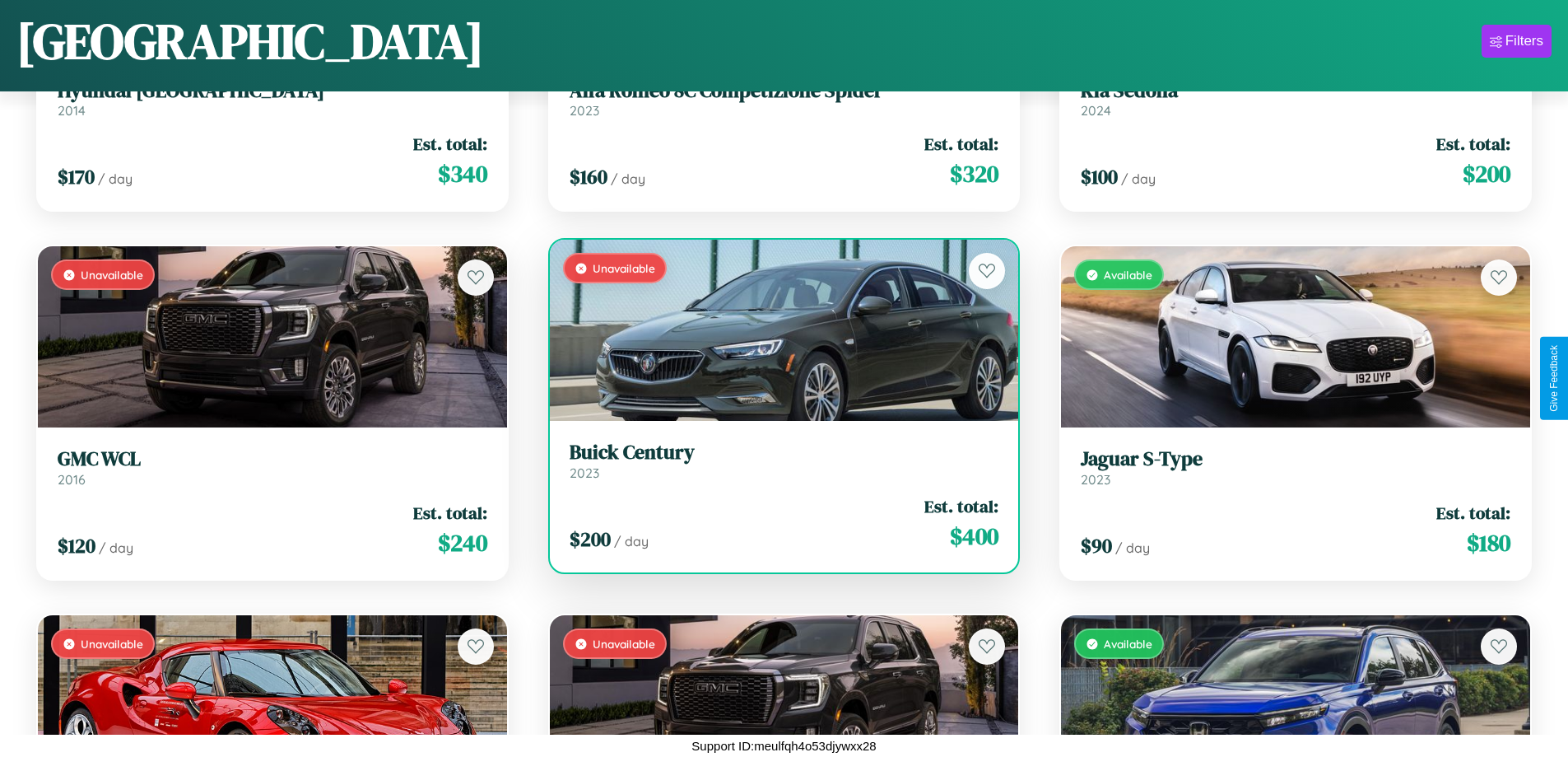
click at [777, 460] on h3 "Buick Century" at bounding box center [784, 453] width 430 height 24
